Goal: Transaction & Acquisition: Obtain resource

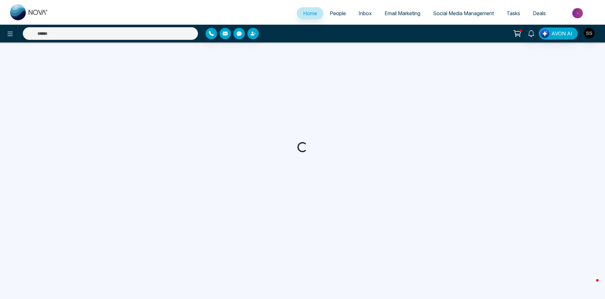
select select "*"
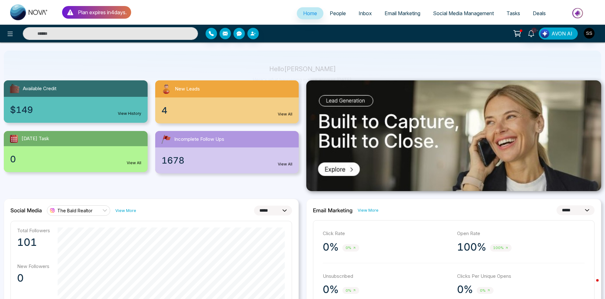
scroll to position [63, 0]
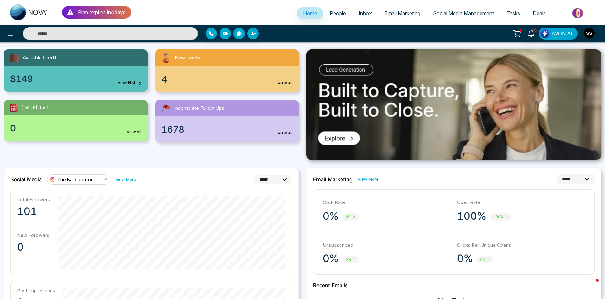
click at [225, 92] on div "4 View All" at bounding box center [227, 80] width 144 height 26
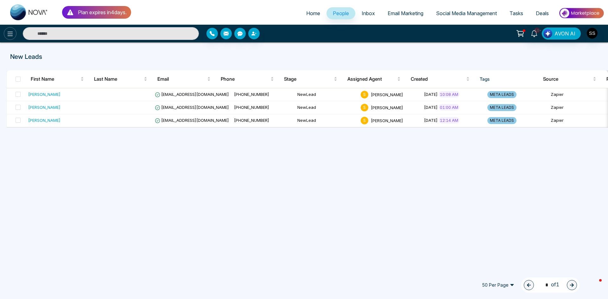
click at [9, 35] on icon at bounding box center [10, 34] width 8 height 8
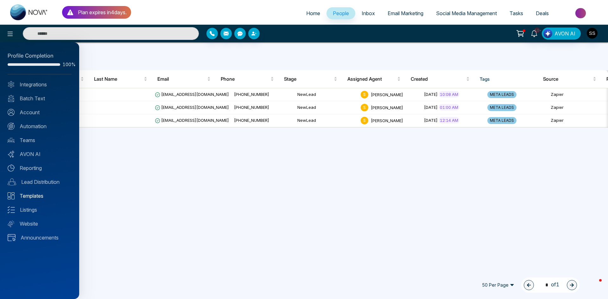
click at [39, 196] on link "Templates" at bounding box center [40, 196] width 64 height 8
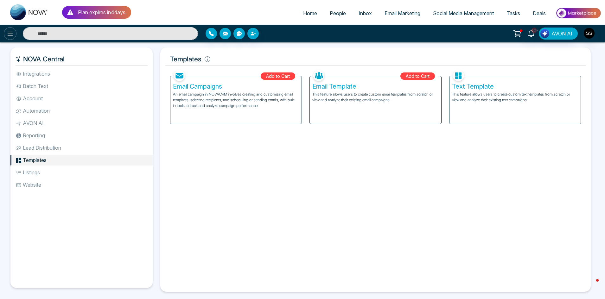
click at [13, 35] on icon at bounding box center [10, 34] width 8 height 8
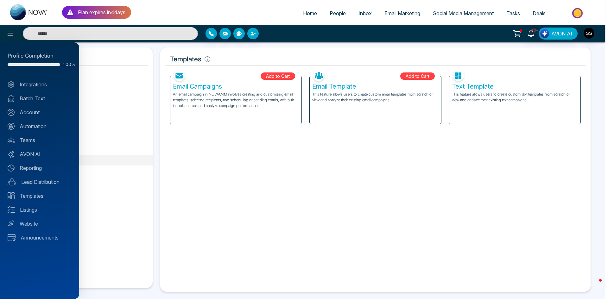
click at [533, 33] on div at bounding box center [304, 149] width 608 height 299
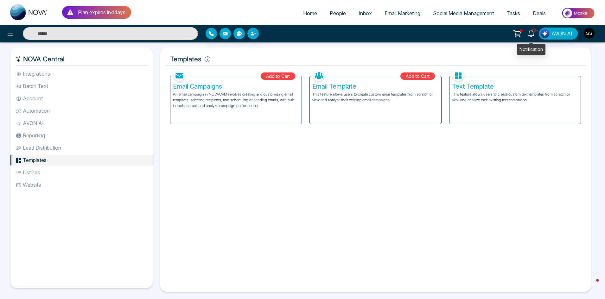
click at [535, 31] on span "10+" at bounding box center [534, 31] width 6 height 6
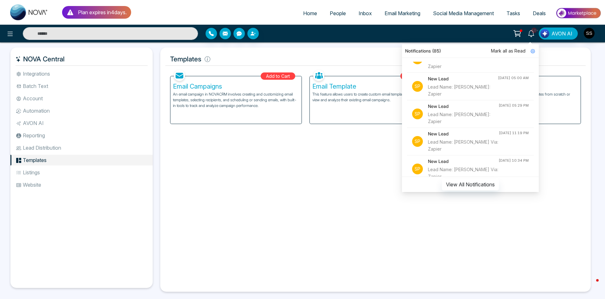
scroll to position [190, 0]
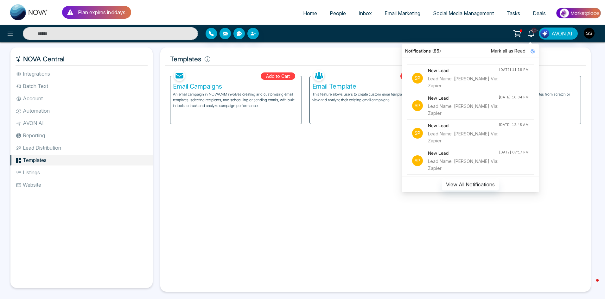
click at [357, 146] on div "Facebook NOVACRM enables users to connect to Facebook to schedule social media …" at bounding box center [375, 177] width 420 height 219
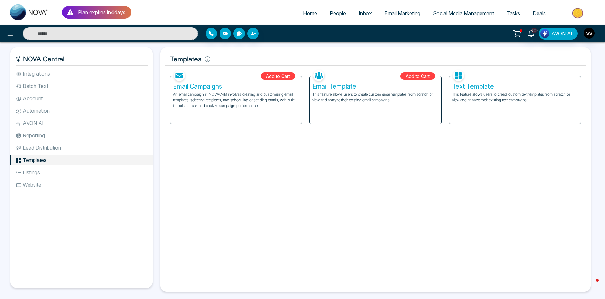
click at [446, 14] on span "Social Media Management" at bounding box center [463, 13] width 61 height 6
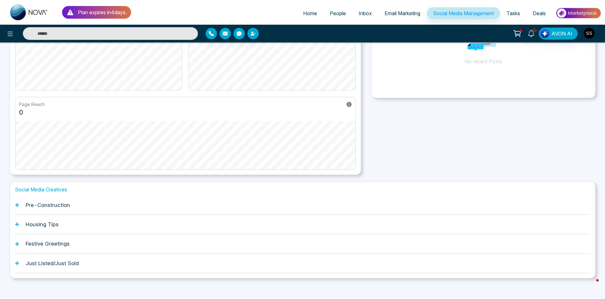
scroll to position [88, 0]
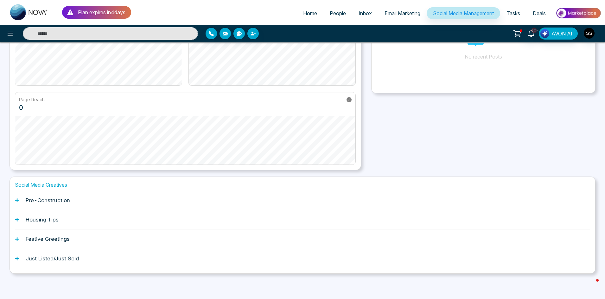
click at [51, 236] on div "Festive Greetings" at bounding box center [302, 239] width 575 height 19
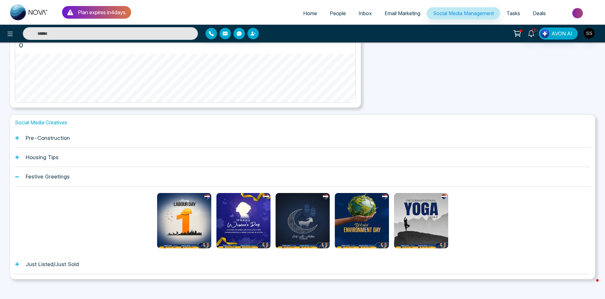
scroll to position [152, 0]
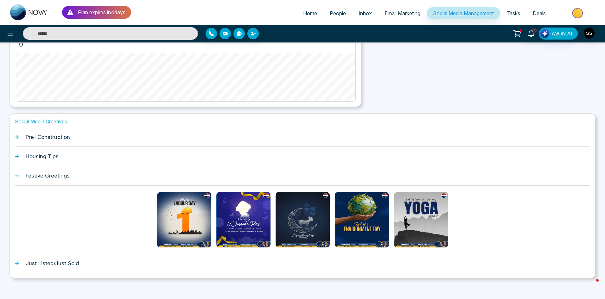
click at [56, 178] on h1 "Festive Greetings" at bounding box center [48, 176] width 44 height 6
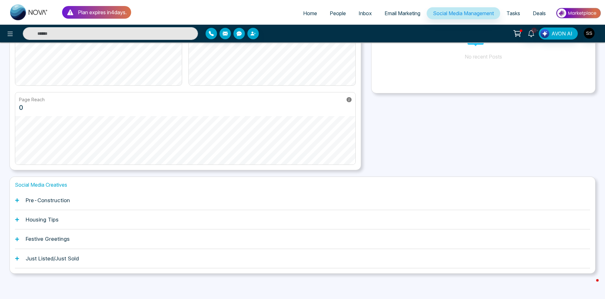
click at [36, 260] on h1 "Just Listed/Just Sold" at bounding box center [52, 259] width 53 height 6
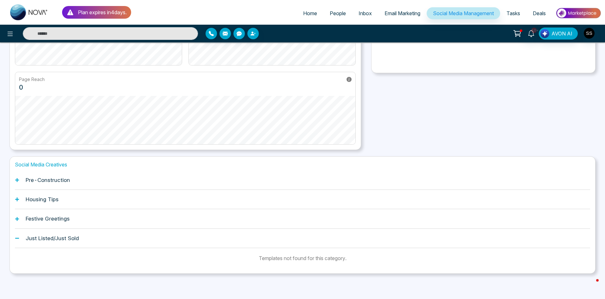
scroll to position [109, 0]
click at [63, 238] on h1 "Just Listed/Just Sold" at bounding box center [52, 238] width 53 height 6
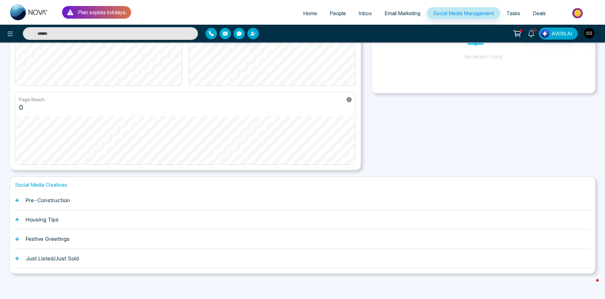
scroll to position [88, 0]
